Goal: Transaction & Acquisition: Subscribe to service/newsletter

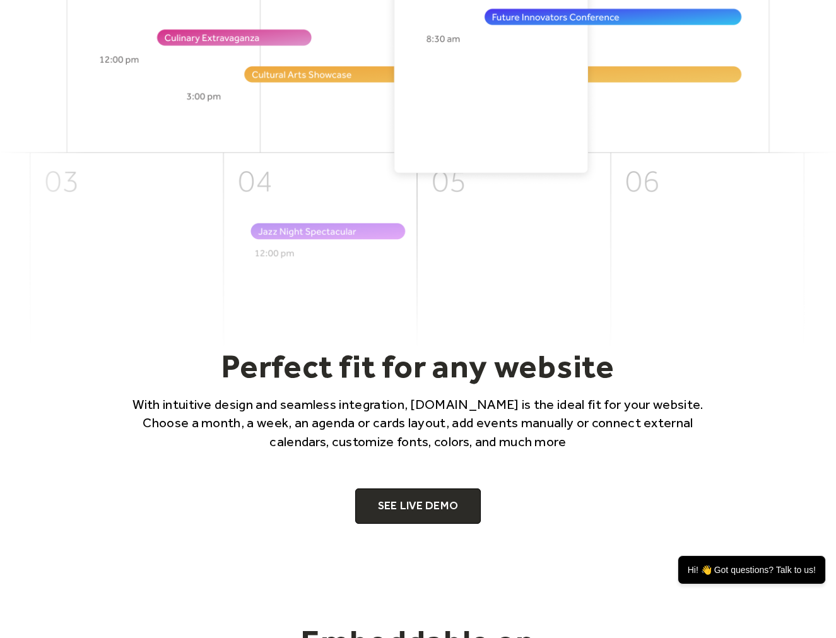
scroll to position [479, 0]
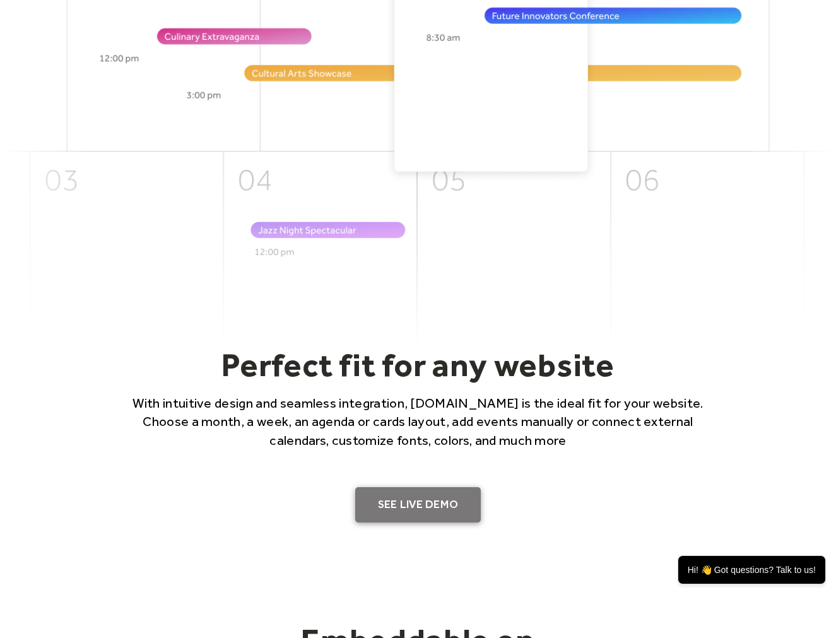
click at [424, 497] on link "SEE LIVE DEMO" at bounding box center [418, 504] width 126 height 35
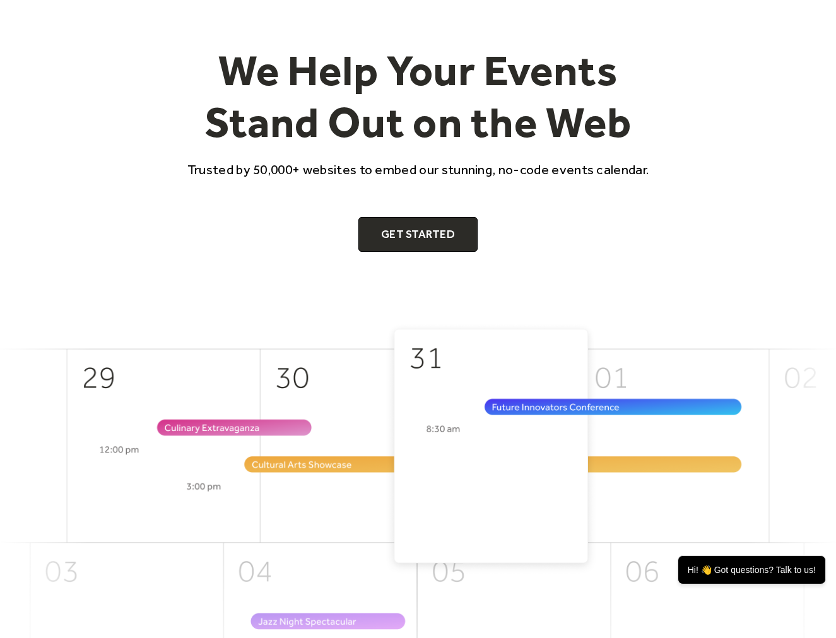
scroll to position [0, 0]
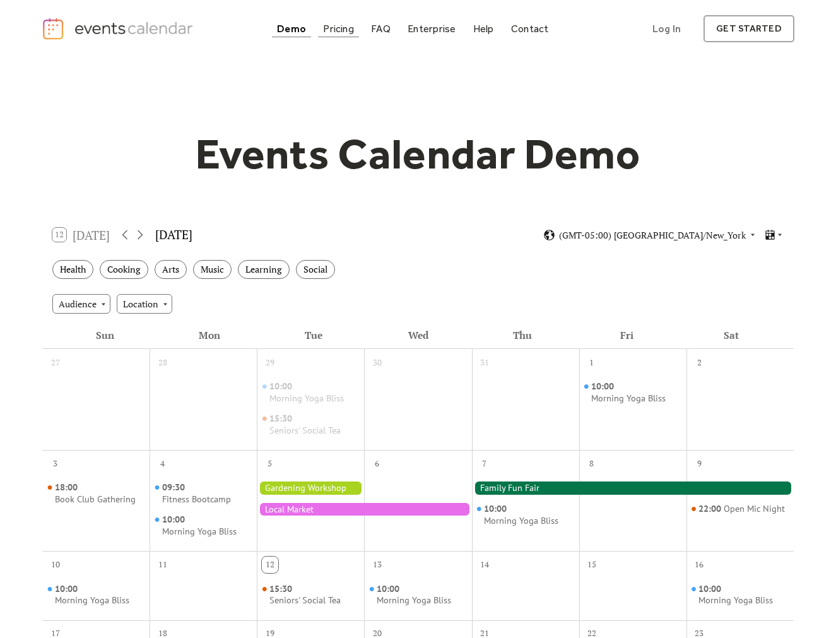
click at [344, 32] on div "Pricing" at bounding box center [338, 28] width 31 height 7
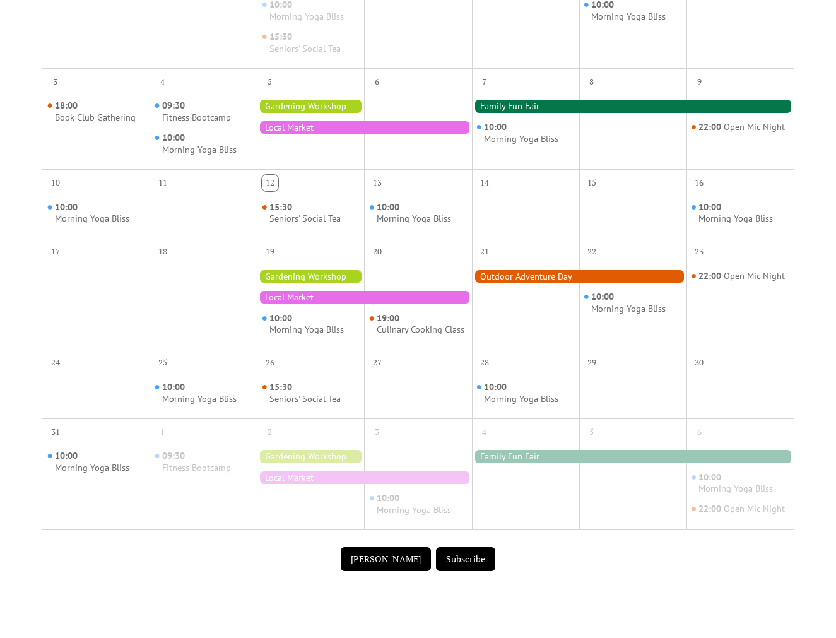
scroll to position [339, 0]
